Goal: Task Accomplishment & Management: Use online tool/utility

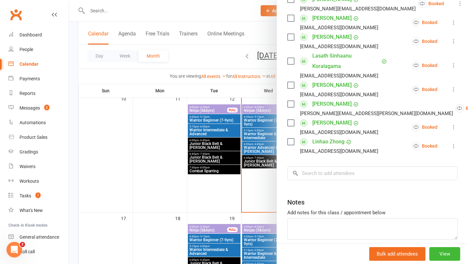
click at [261, 175] on div at bounding box center [268, 132] width 399 height 264
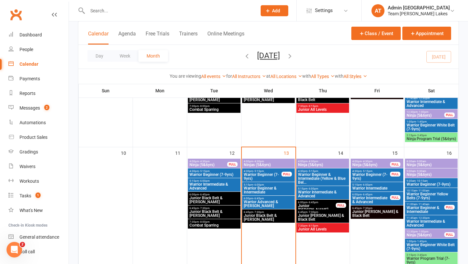
scroll to position [248, 0]
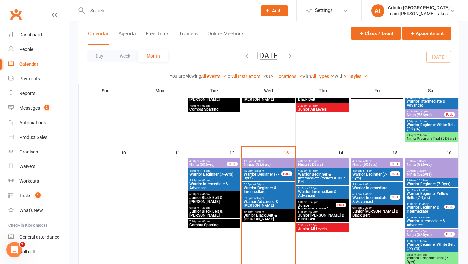
click at [100, 13] on input "text" at bounding box center [168, 10] width 167 height 9
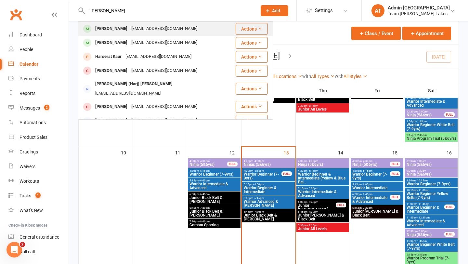
type input "harsheen kaur"
click at [104, 28] on div "Harsheen Kaur Vikas" at bounding box center [111, 28] width 36 height 9
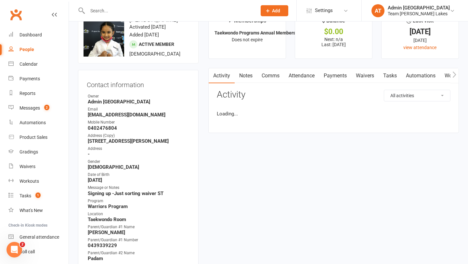
scroll to position [20, 0]
click at [298, 75] on link "Attendance" at bounding box center [301, 75] width 35 height 15
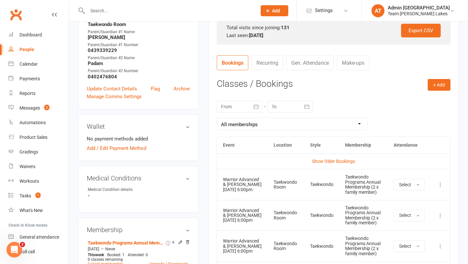
scroll to position [224, 0]
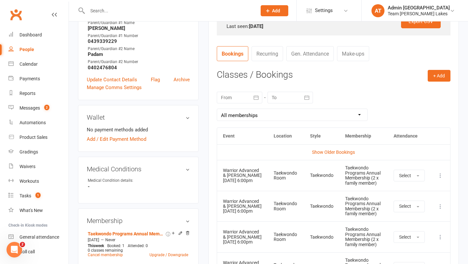
click at [255, 97] on icon "button" at bounding box center [256, 97] width 6 height 6
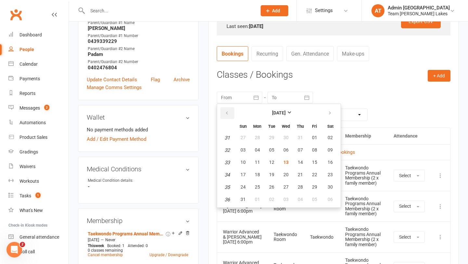
click at [227, 111] on icon "button" at bounding box center [227, 112] width 5 height 5
click at [257, 172] on button "21" at bounding box center [258, 175] width 14 height 12
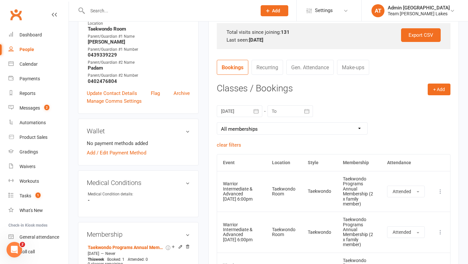
scroll to position [204, 0]
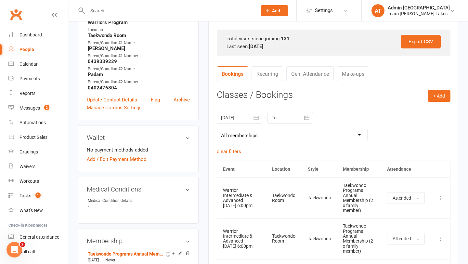
click at [256, 119] on icon "button" at bounding box center [256, 117] width 6 height 6
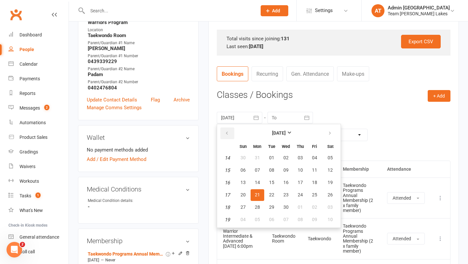
click at [226, 132] on icon "button" at bounding box center [227, 133] width 5 height 5
click at [257, 194] on span "20" at bounding box center [257, 194] width 5 height 5
type input "20 Jan 2025"
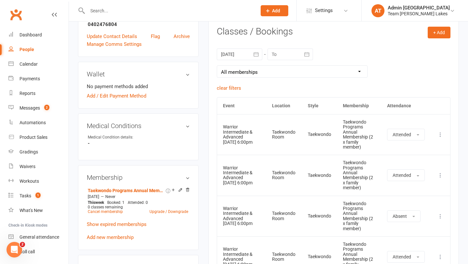
scroll to position [268, 0]
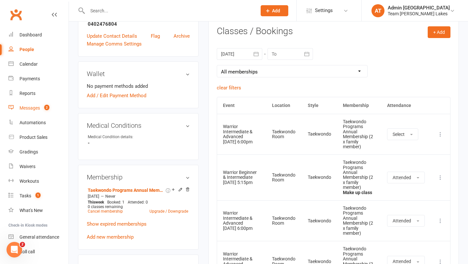
click at [36, 107] on div "Messages" at bounding box center [29, 107] width 20 height 5
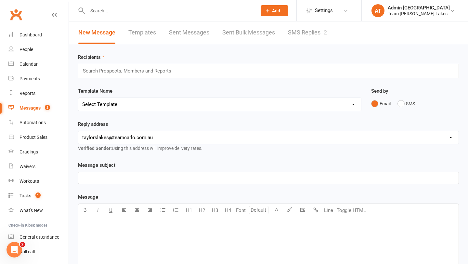
click at [299, 39] on link "SMS Replies 2" at bounding box center [307, 32] width 39 height 22
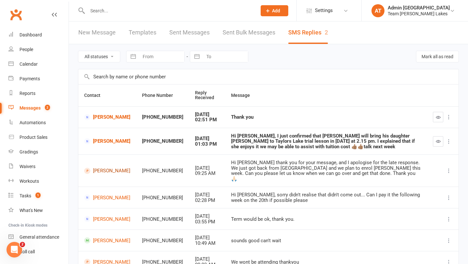
click at [101, 168] on link "Angela Joannou" at bounding box center [107, 171] width 46 height 6
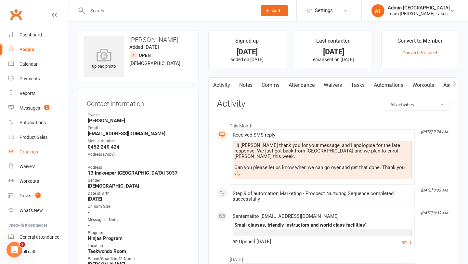
click at [30, 152] on div "Gradings" at bounding box center [28, 151] width 19 height 5
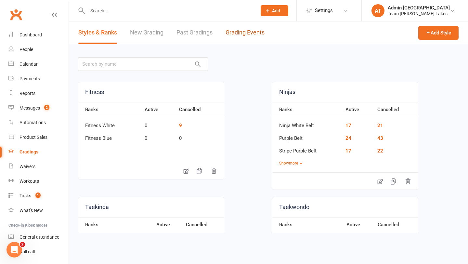
click at [244, 32] on link "Grading Events" at bounding box center [245, 32] width 39 height 22
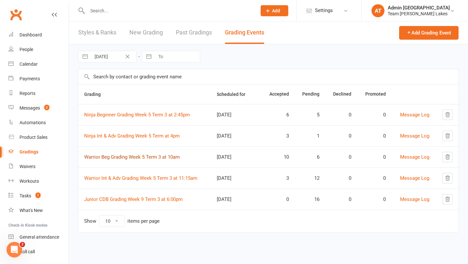
click at [131, 156] on link "Warrior Beg Grading Week 5 Term 3 at 10am" at bounding box center [132, 157] width 96 height 6
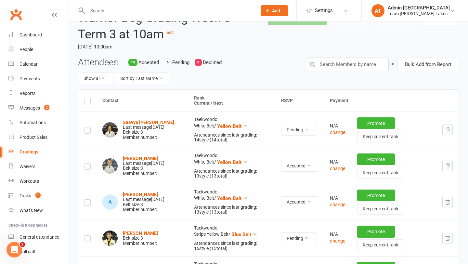
scroll to position [40, 0]
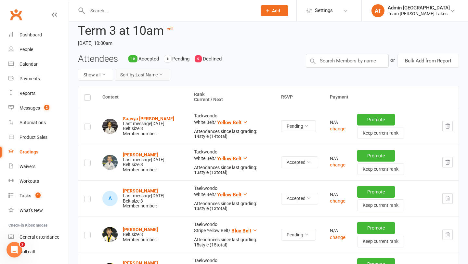
click at [158, 76] on button "Sort by: Last Name" at bounding box center [143, 75] width 56 height 12
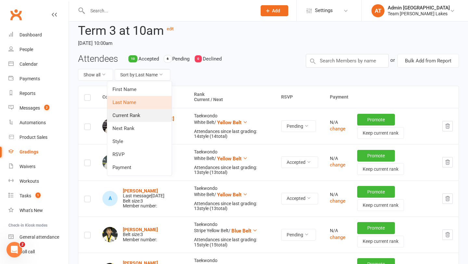
click at [135, 113] on link "Current Rank" at bounding box center [139, 115] width 64 height 13
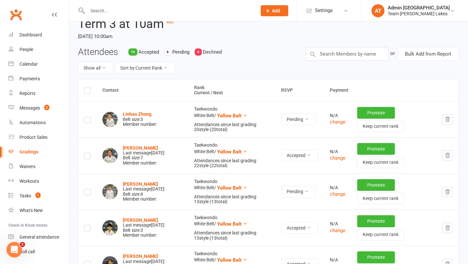
scroll to position [0, 0]
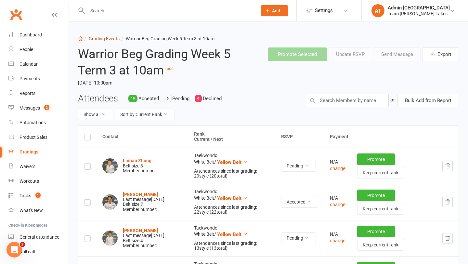
click at [108, 39] on link "Grading Events" at bounding box center [104, 38] width 31 height 5
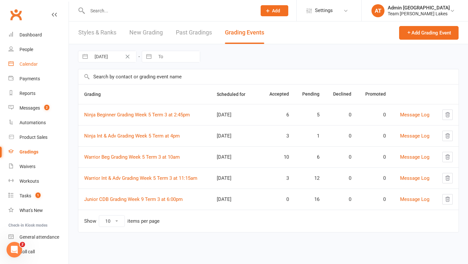
click at [23, 66] on div "Calendar" at bounding box center [28, 63] width 18 height 5
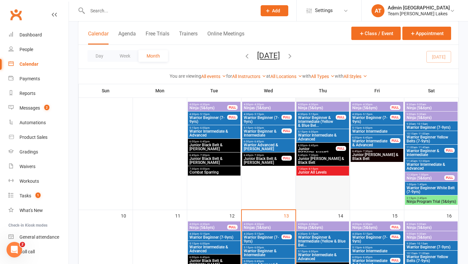
scroll to position [244, 0]
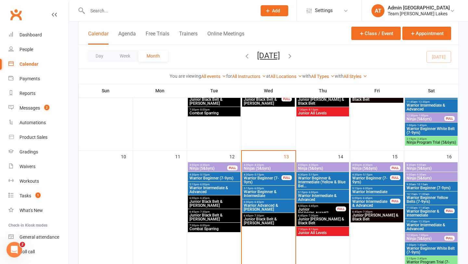
click at [309, 167] on span "Ninja (5&6yrs)" at bounding box center [323, 168] width 50 height 4
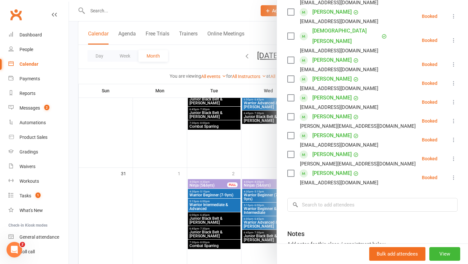
scroll to position [258, 0]
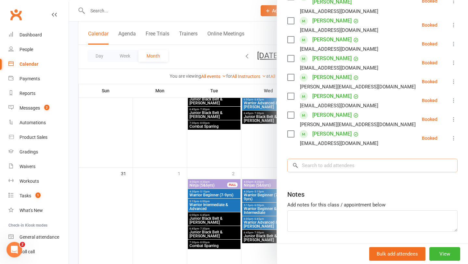
click at [309, 159] on input "search" at bounding box center [372, 166] width 170 height 14
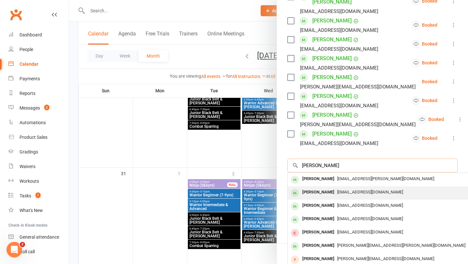
type input "charlotte w"
click at [309, 188] on div "Charlotte Wang" at bounding box center [318, 192] width 37 height 9
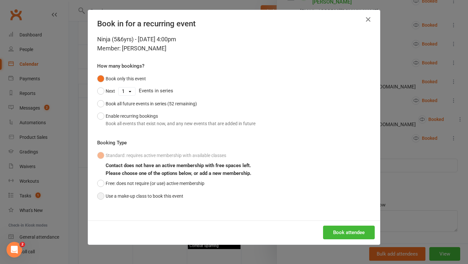
click at [160, 195] on button "Use a make-up class to book this event" at bounding box center [140, 196] width 86 height 12
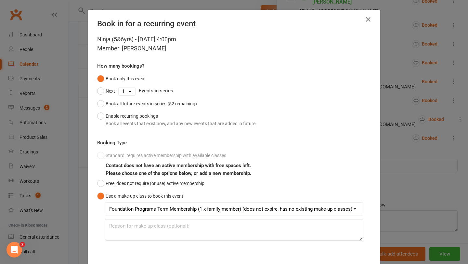
scroll to position [29, 0]
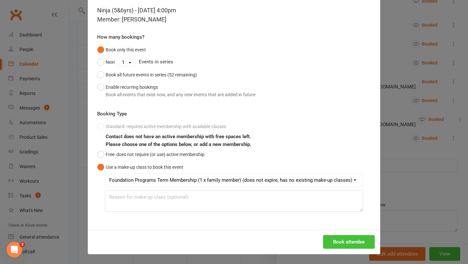
click at [309, 236] on button "Book attendee" at bounding box center [349, 242] width 52 height 14
